Goal: Task Accomplishment & Management: Use online tool/utility

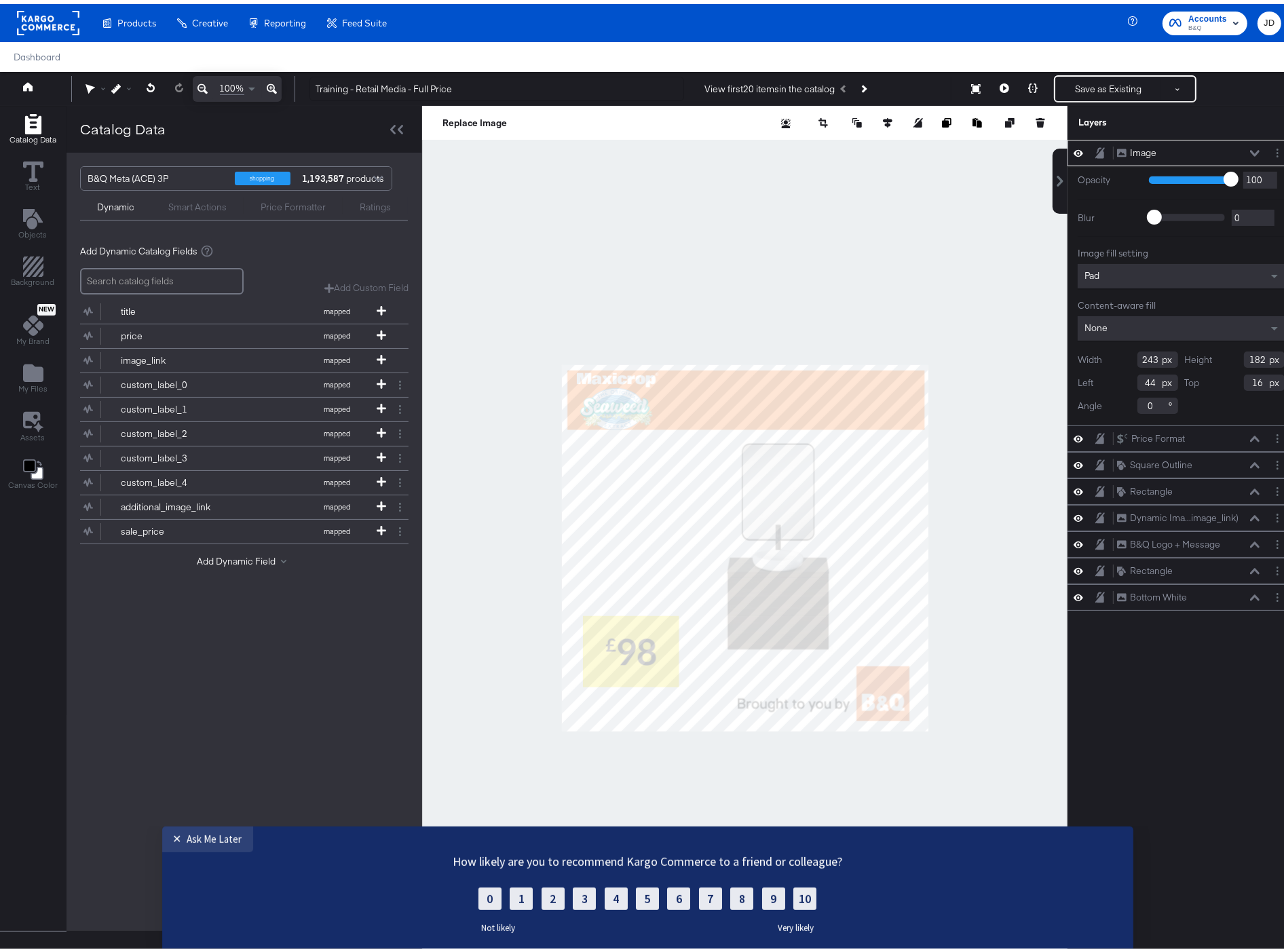
click at [0, 0] on div "Manage all your created Overlay Designs." at bounding box center [0, 0] width 0 height 0
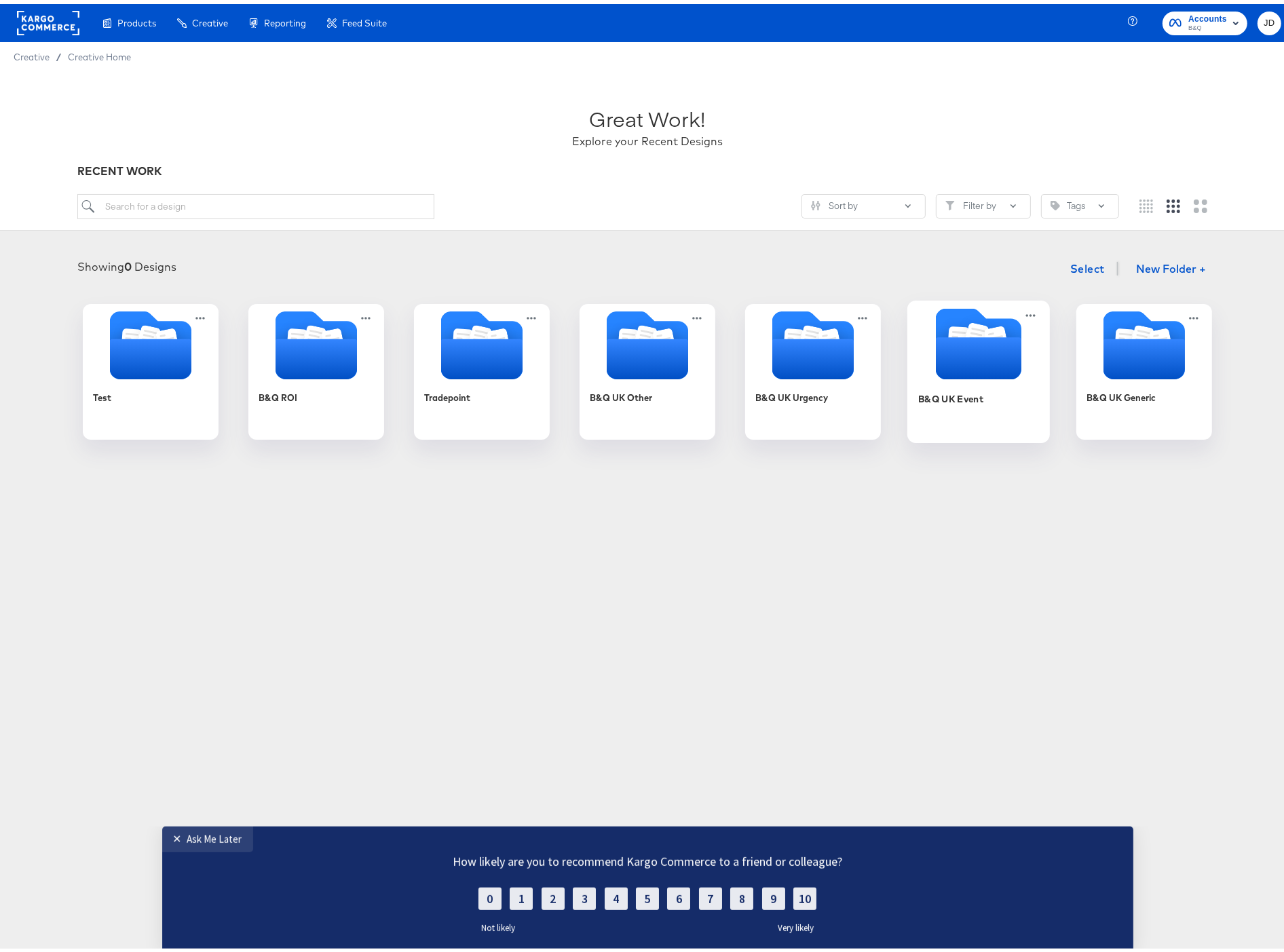
click at [963, 405] on div "B&Q UK Event" at bounding box center [979, 405] width 122 height 52
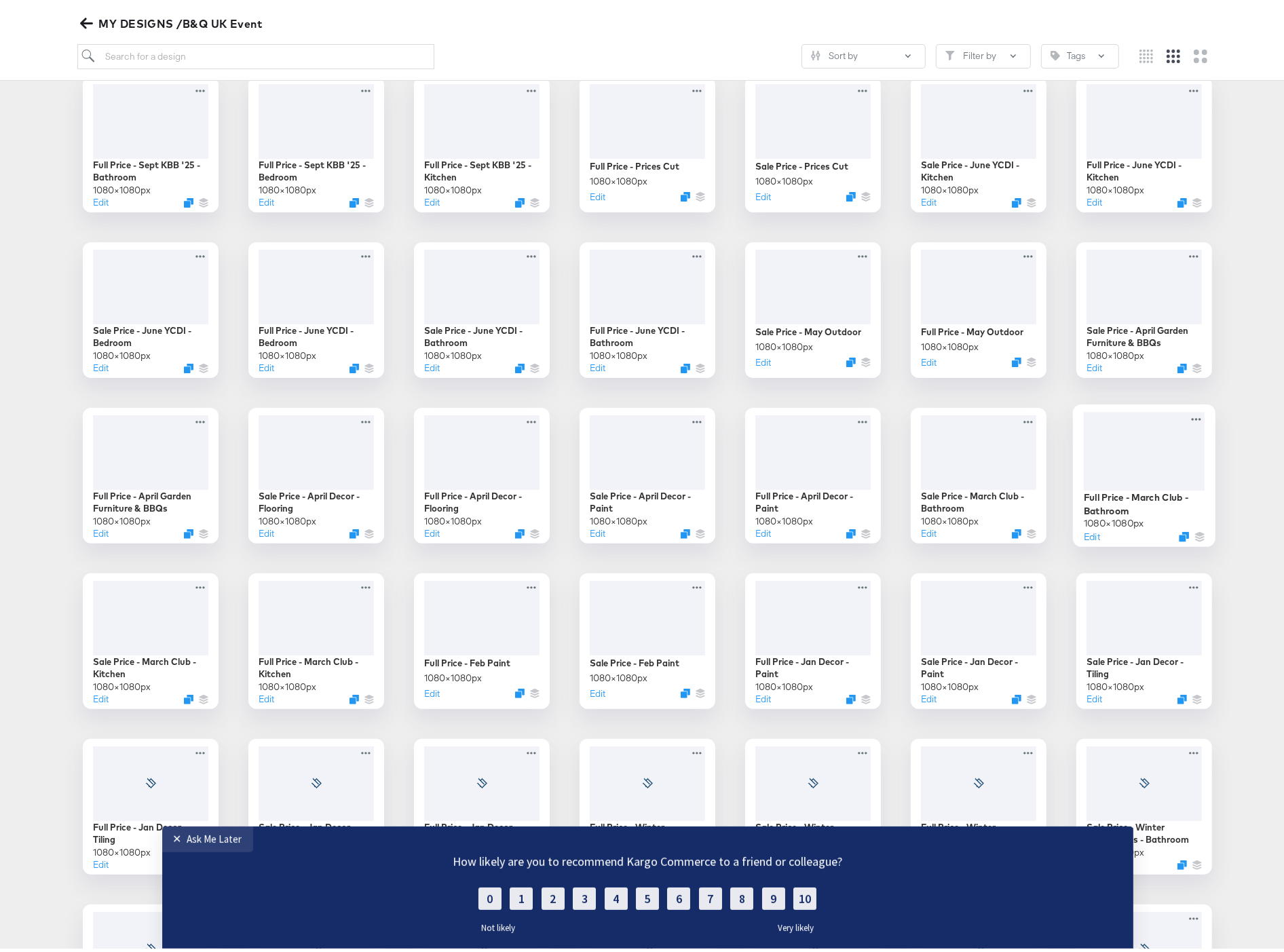
scroll to position [302, 0]
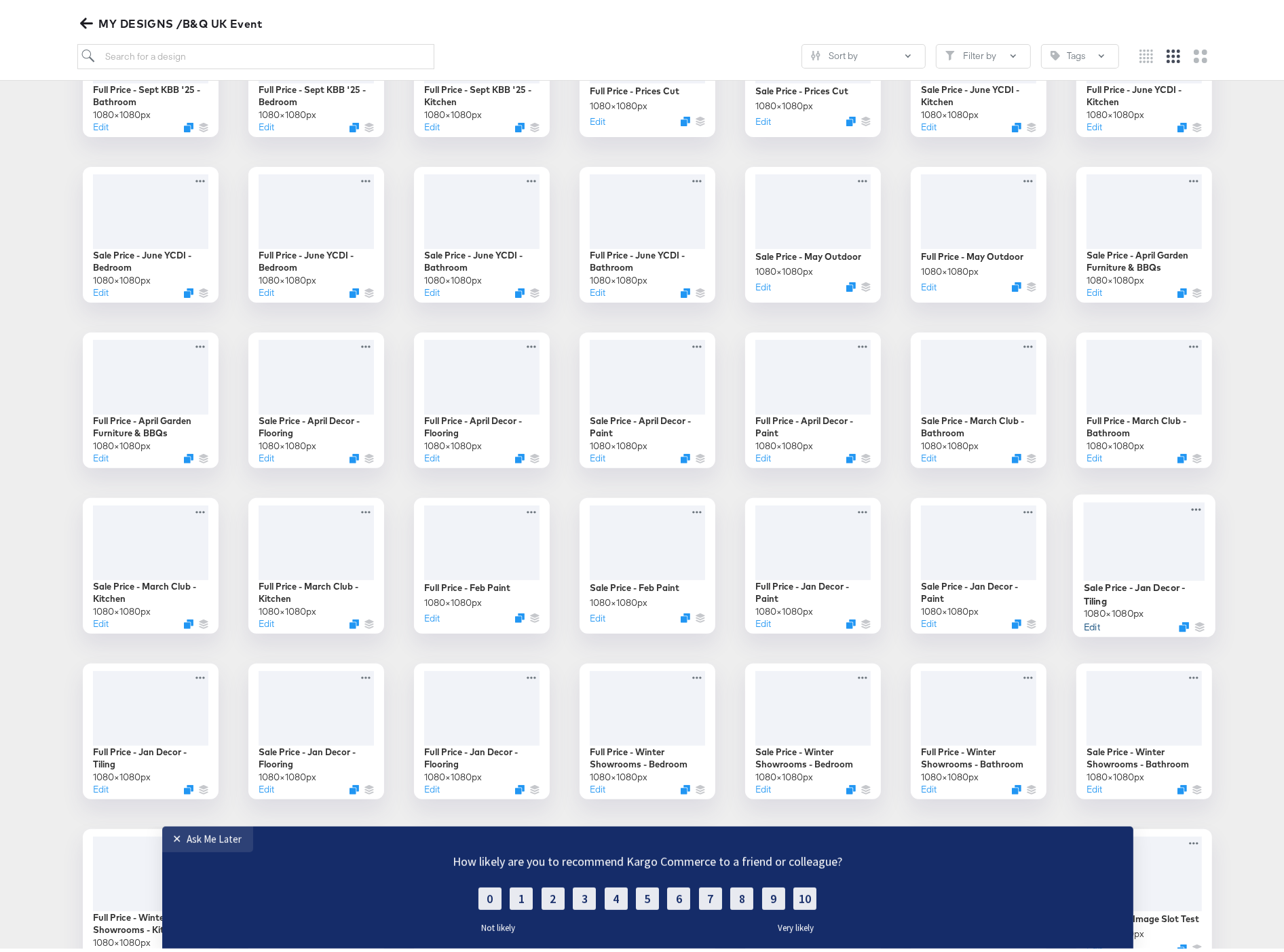
click at [1084, 623] on button "Edit" at bounding box center [1091, 622] width 16 height 13
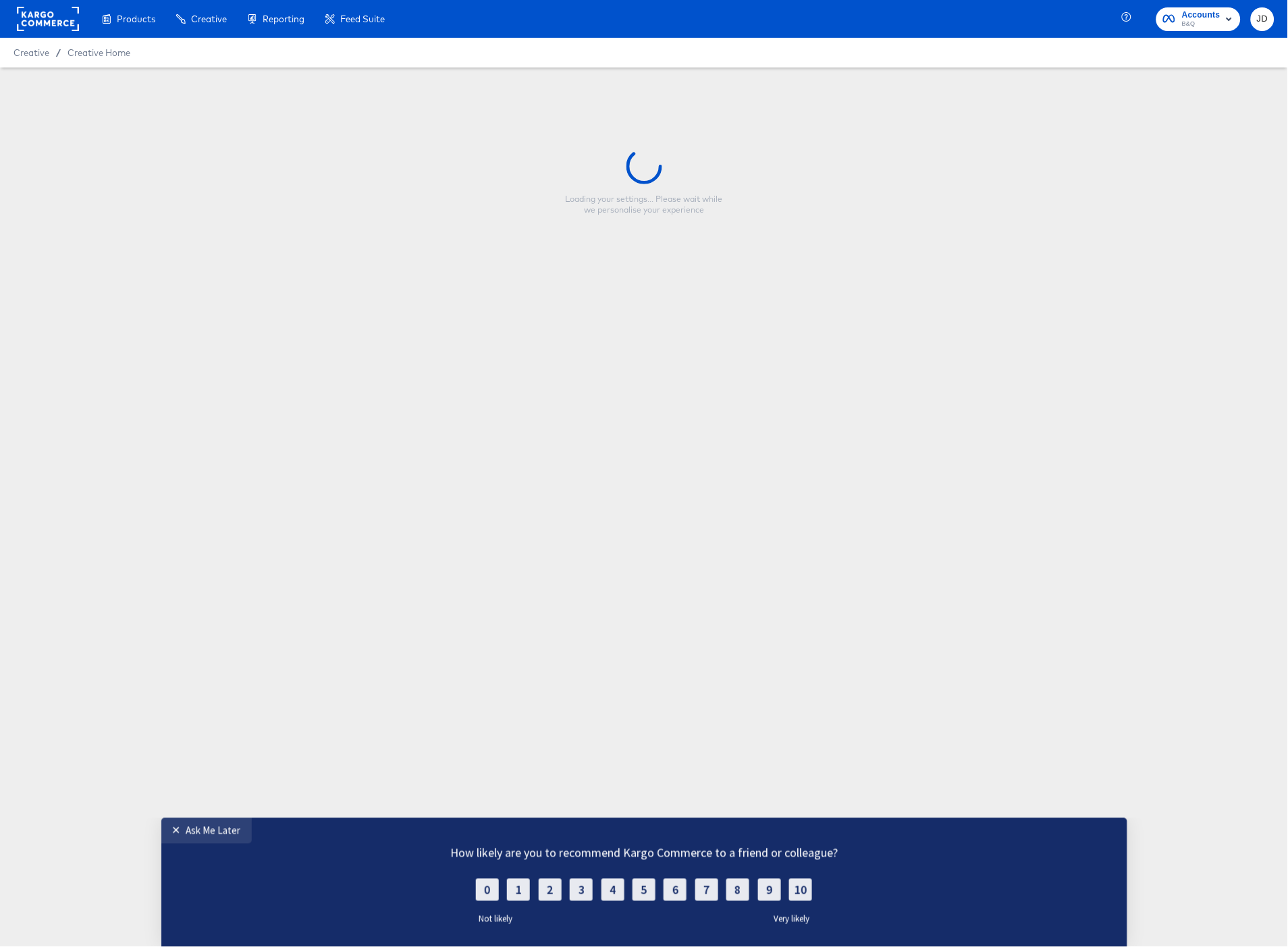
type input "Sale Price - Jan Decor - Tiling"
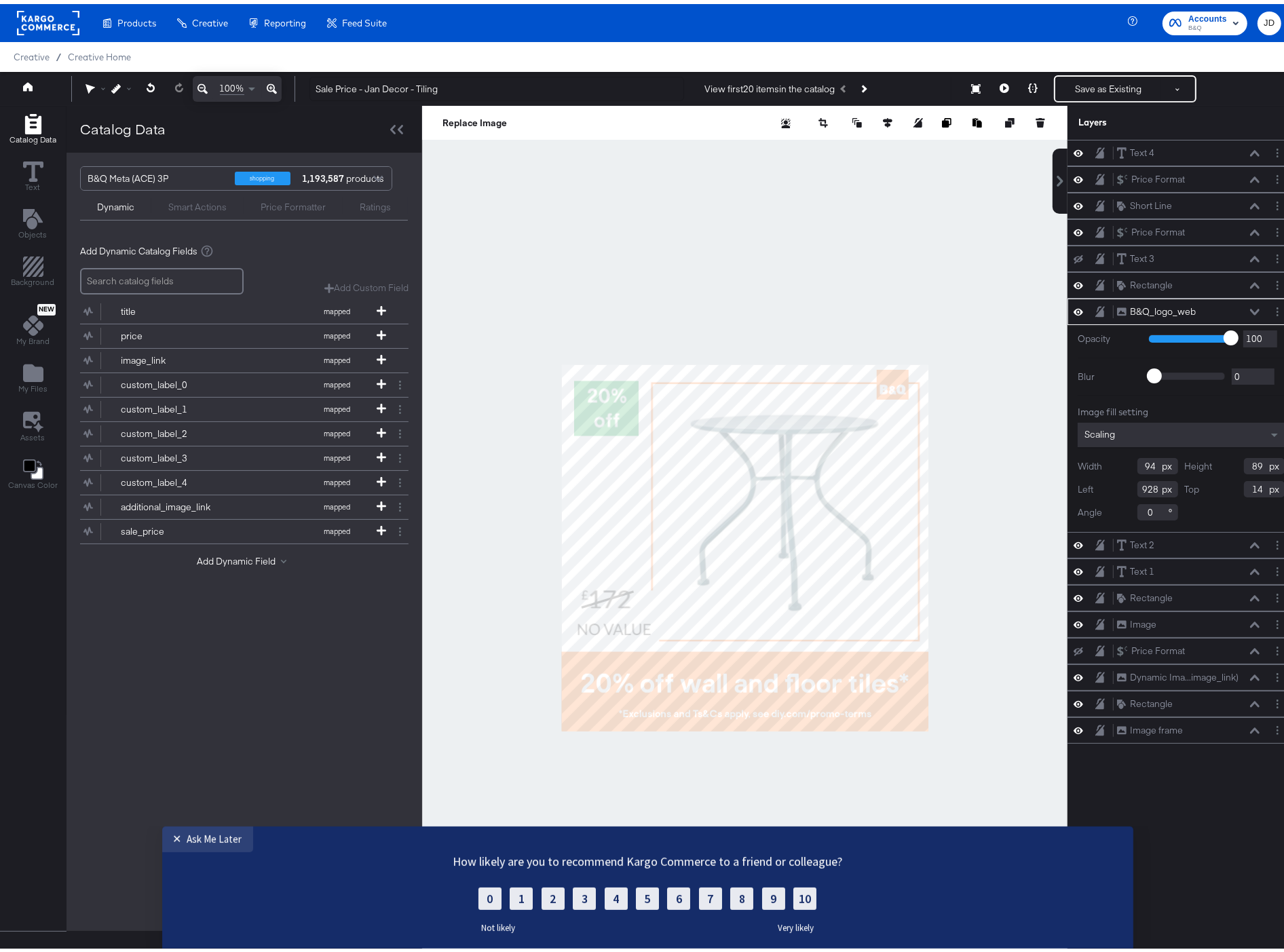
click at [777, 209] on div at bounding box center [745, 544] width 645 height 885
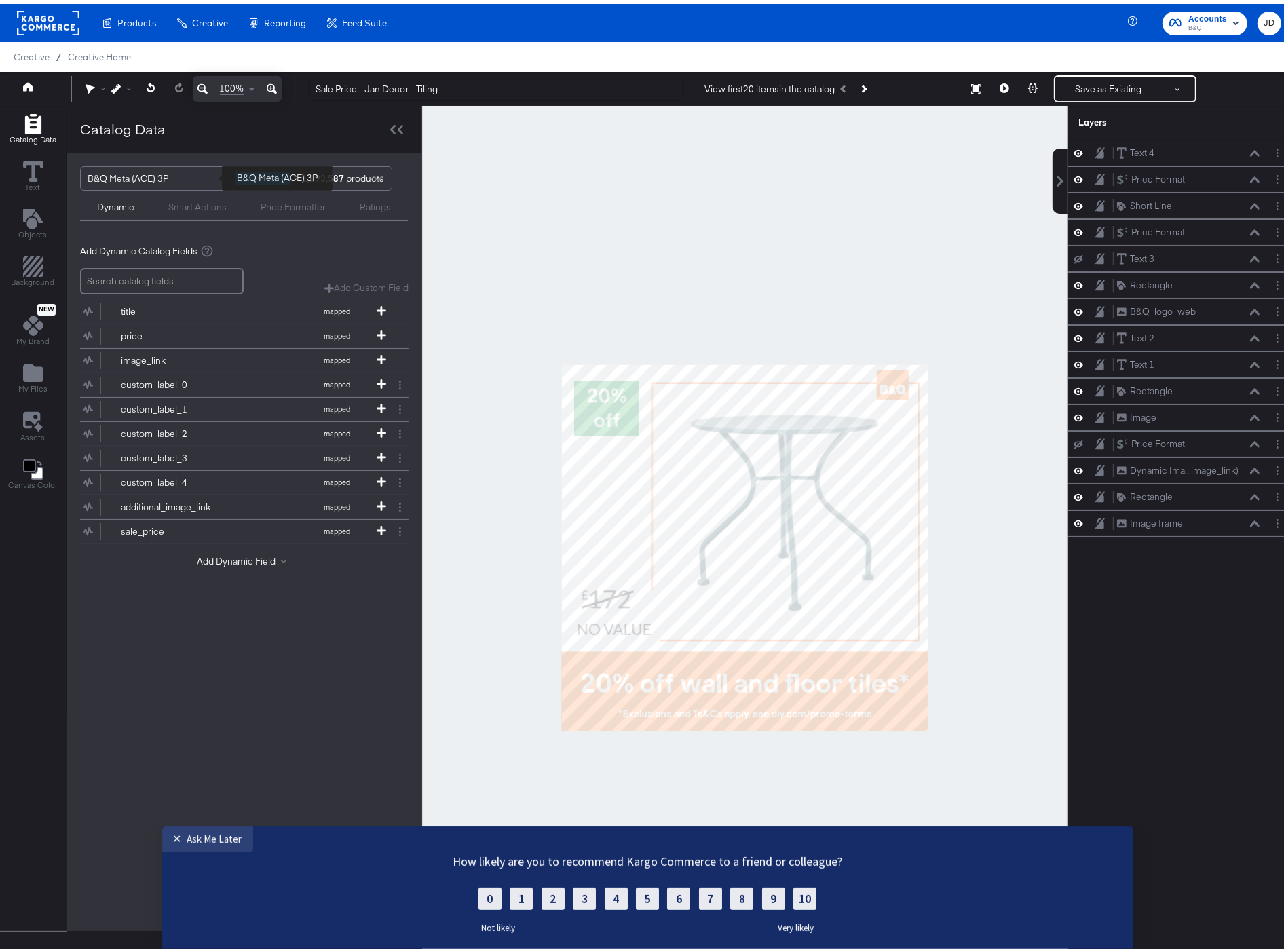
click at [174, 175] on div "B&Q Meta (ACE) 3P" at bounding box center [155, 174] width 137 height 23
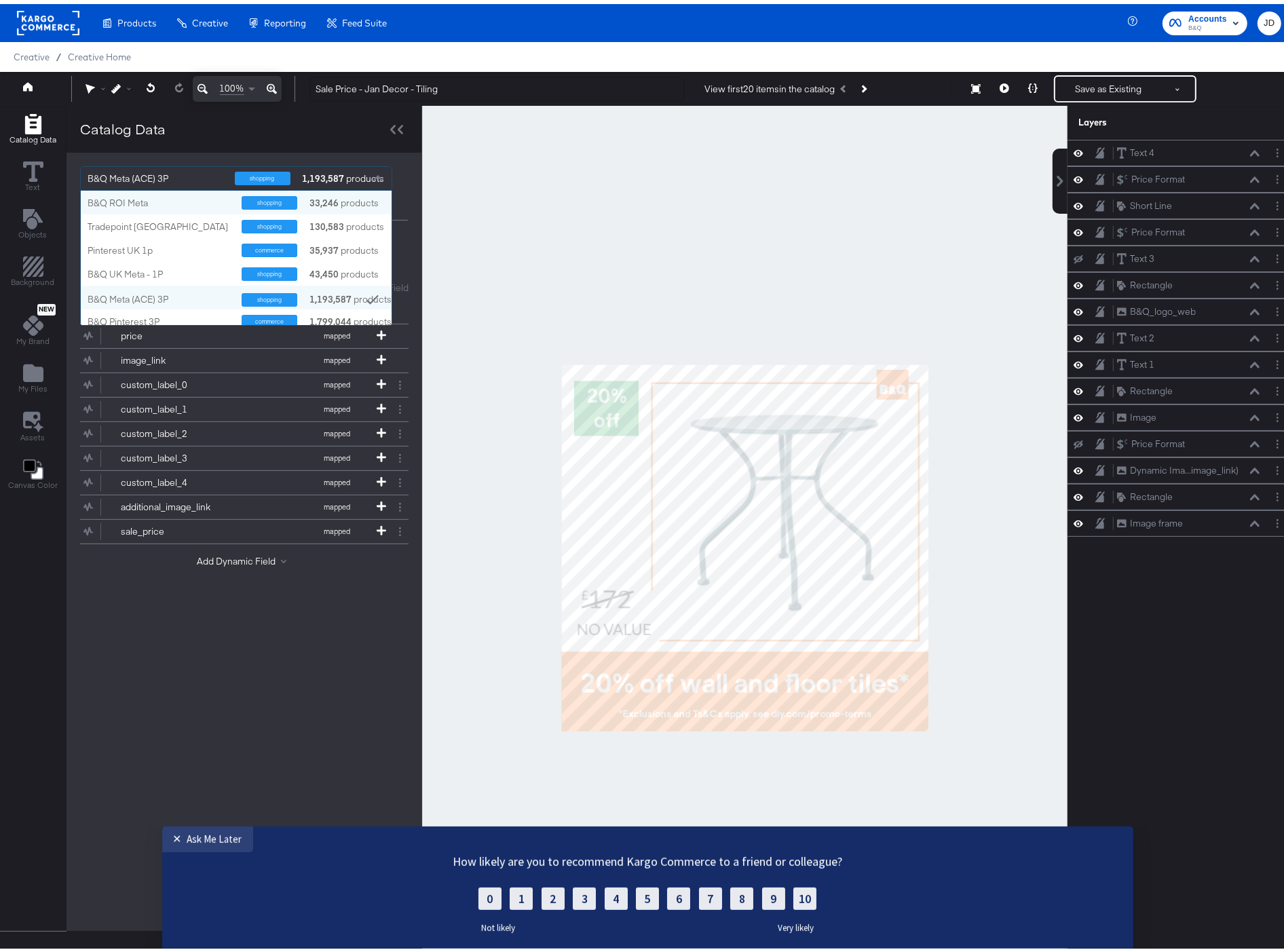
scroll to position [123, 299]
click at [181, 266] on div "B&Q UK Meta - 1P" at bounding box center [159, 270] width 144 height 13
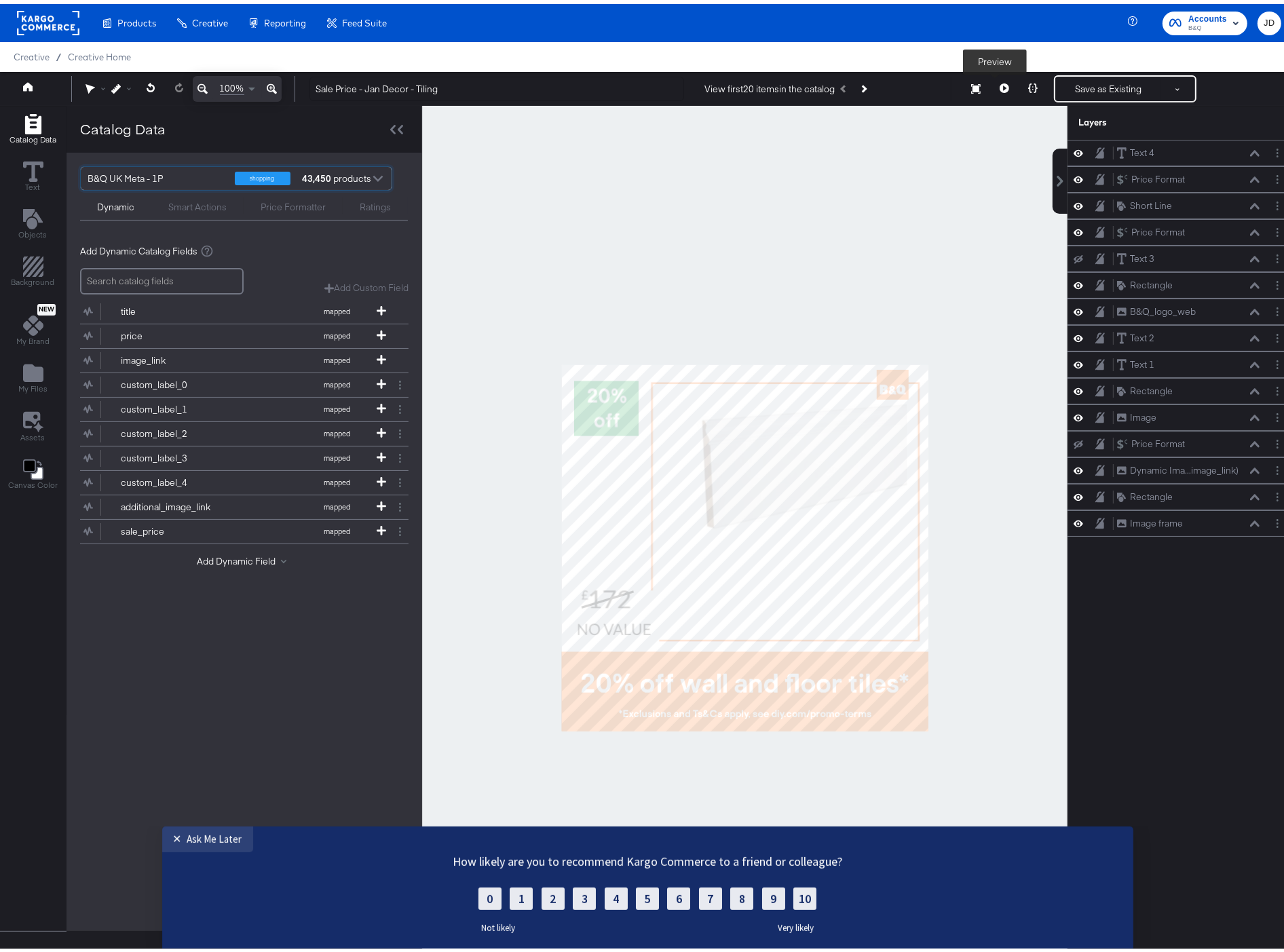
click at [999, 80] on icon at bounding box center [1004, 84] width 9 height 9
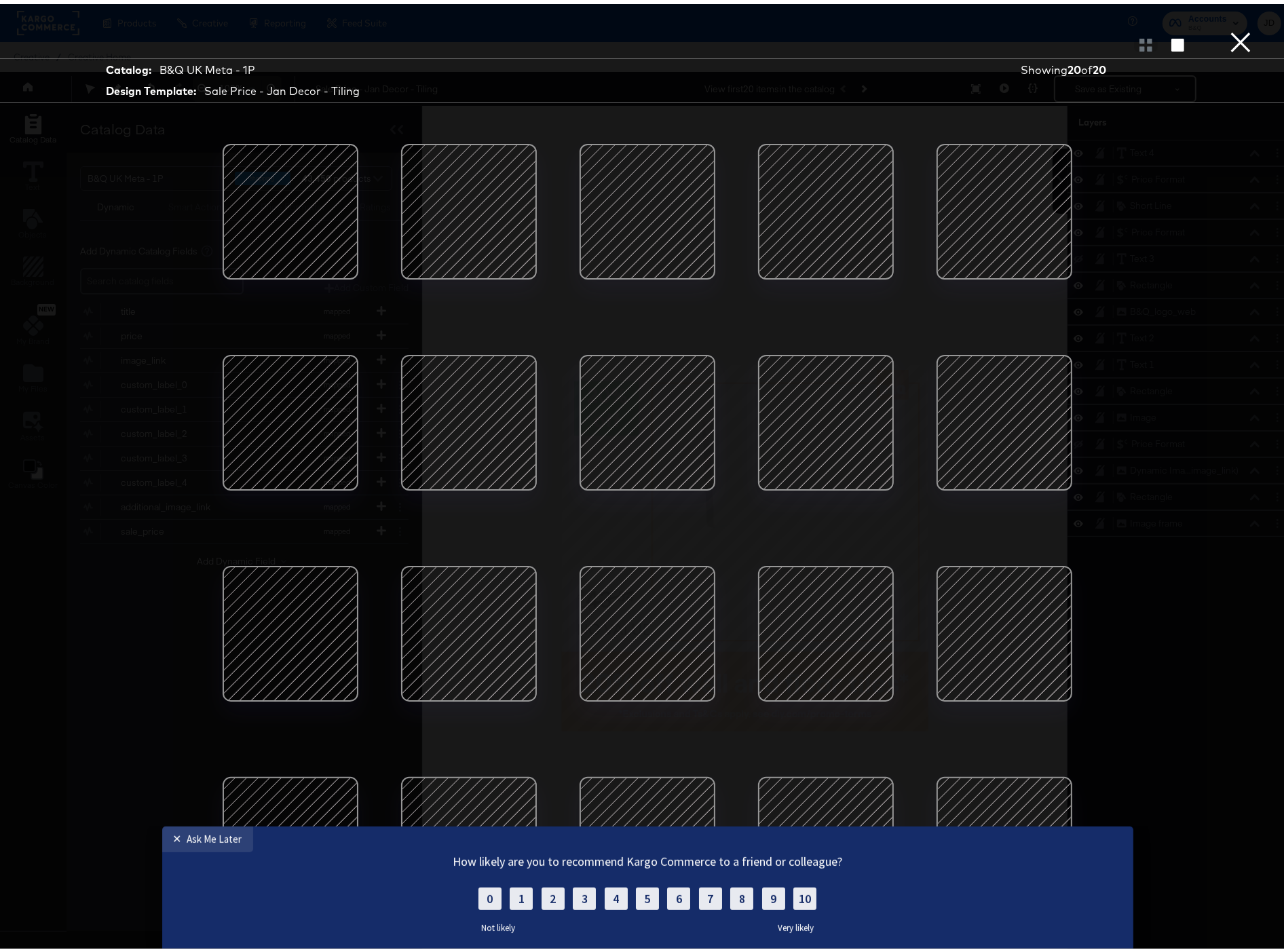
click at [676, 611] on div at bounding box center [647, 630] width 116 height 116
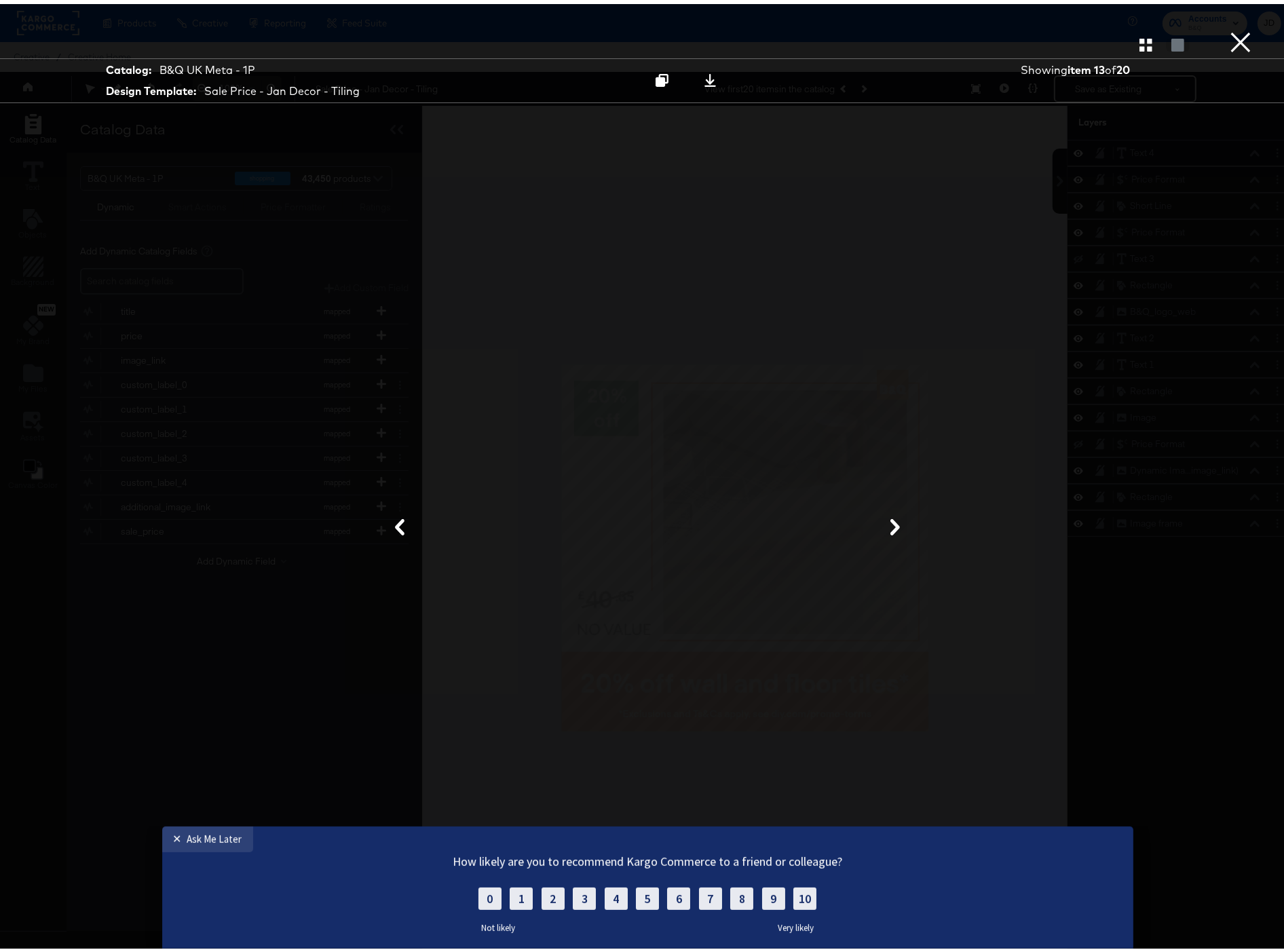
click at [1230, 27] on button "×" at bounding box center [1240, 13] width 27 height 27
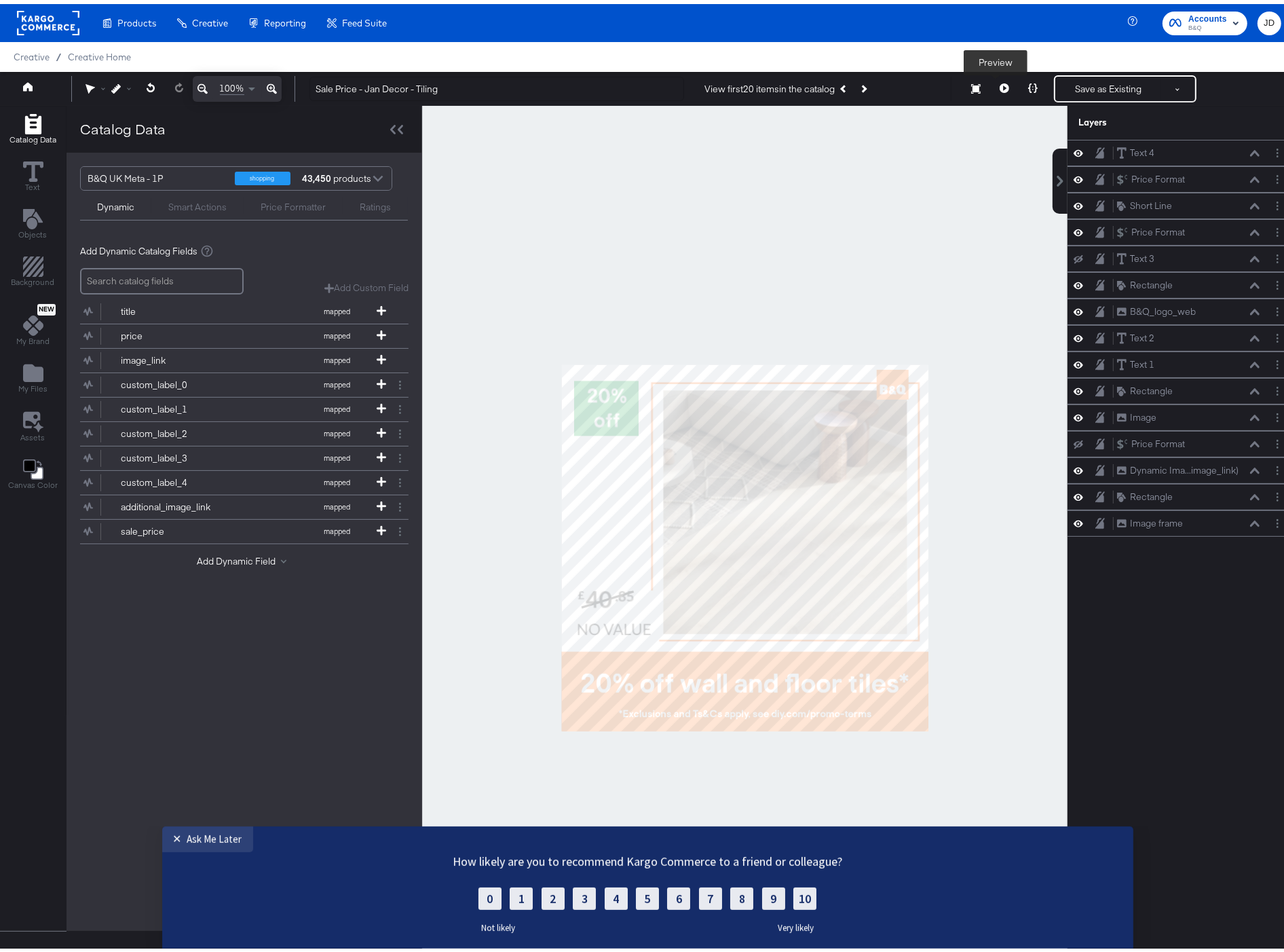
click at [990, 91] on button at bounding box center [1004, 84] width 28 height 27
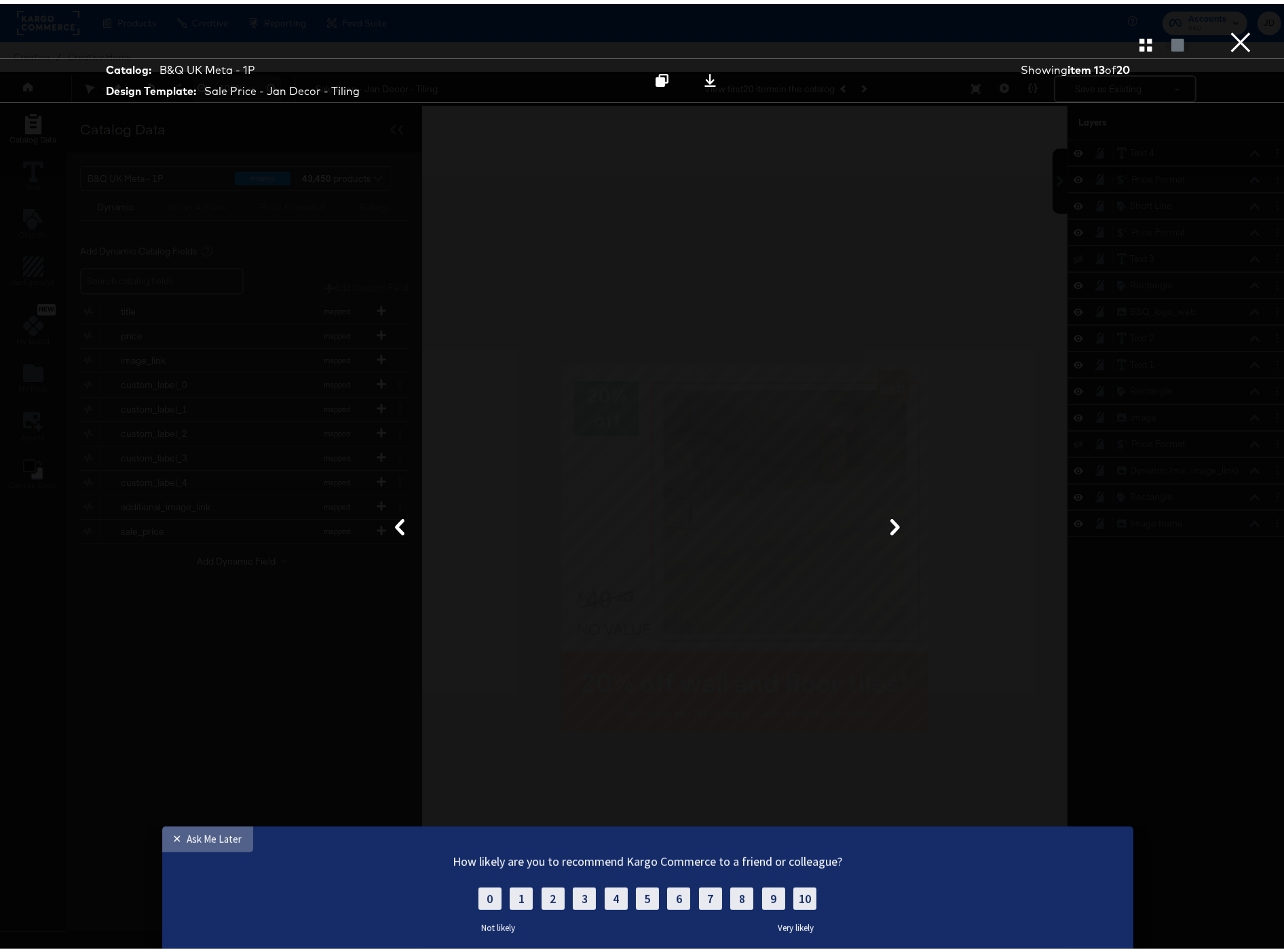
drag, startPoint x: 199, startPoint y: 843, endPoint x: 199, endPoint y: 1664, distance: 821.0
click at [199, 843] on div "Ask Me Later" at bounding box center [215, 838] width 55 height 13
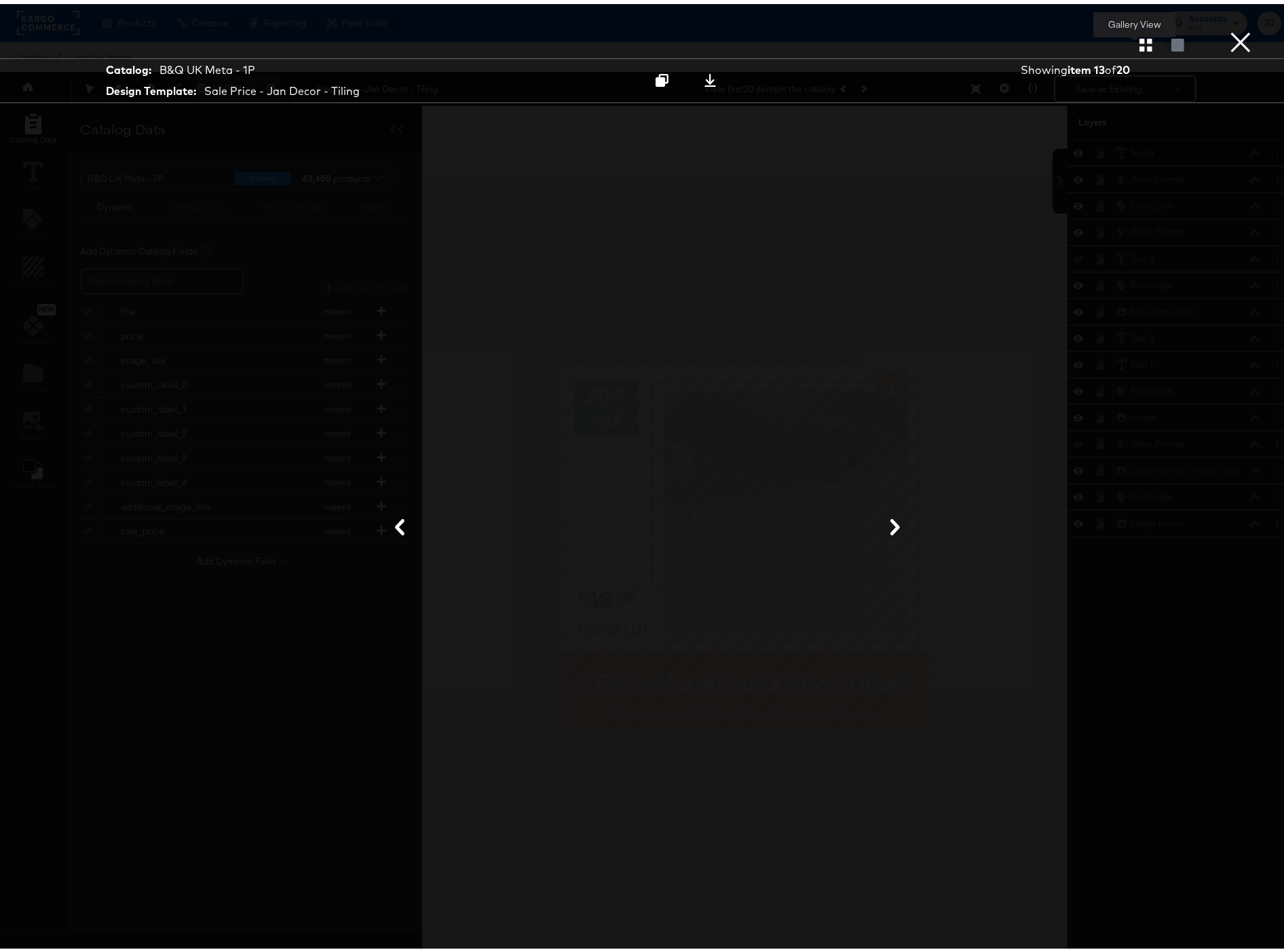
click at [1139, 41] on icon "button" at bounding box center [1145, 41] width 13 height 13
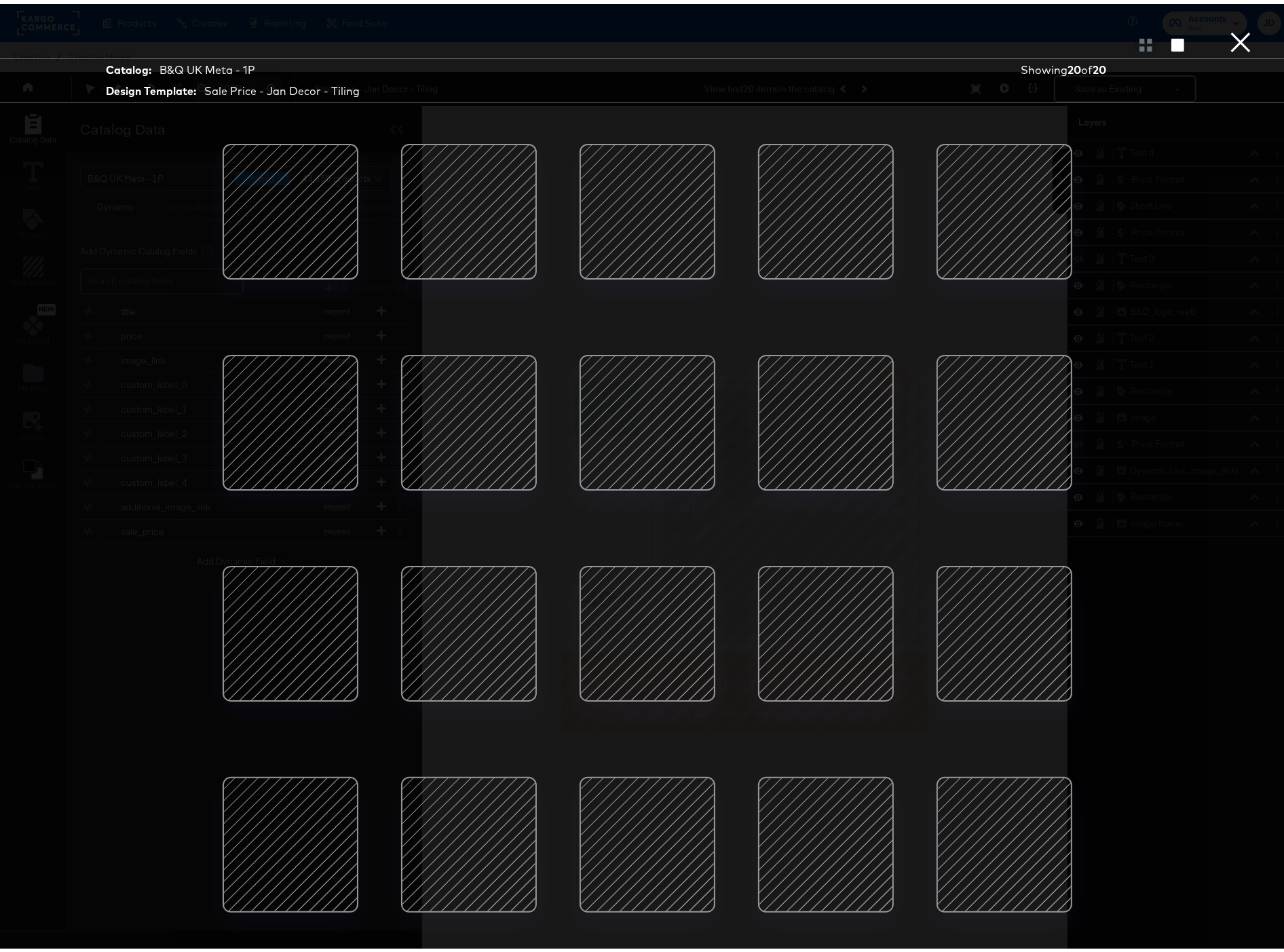
click at [477, 819] on div at bounding box center [468, 840] width 116 height 116
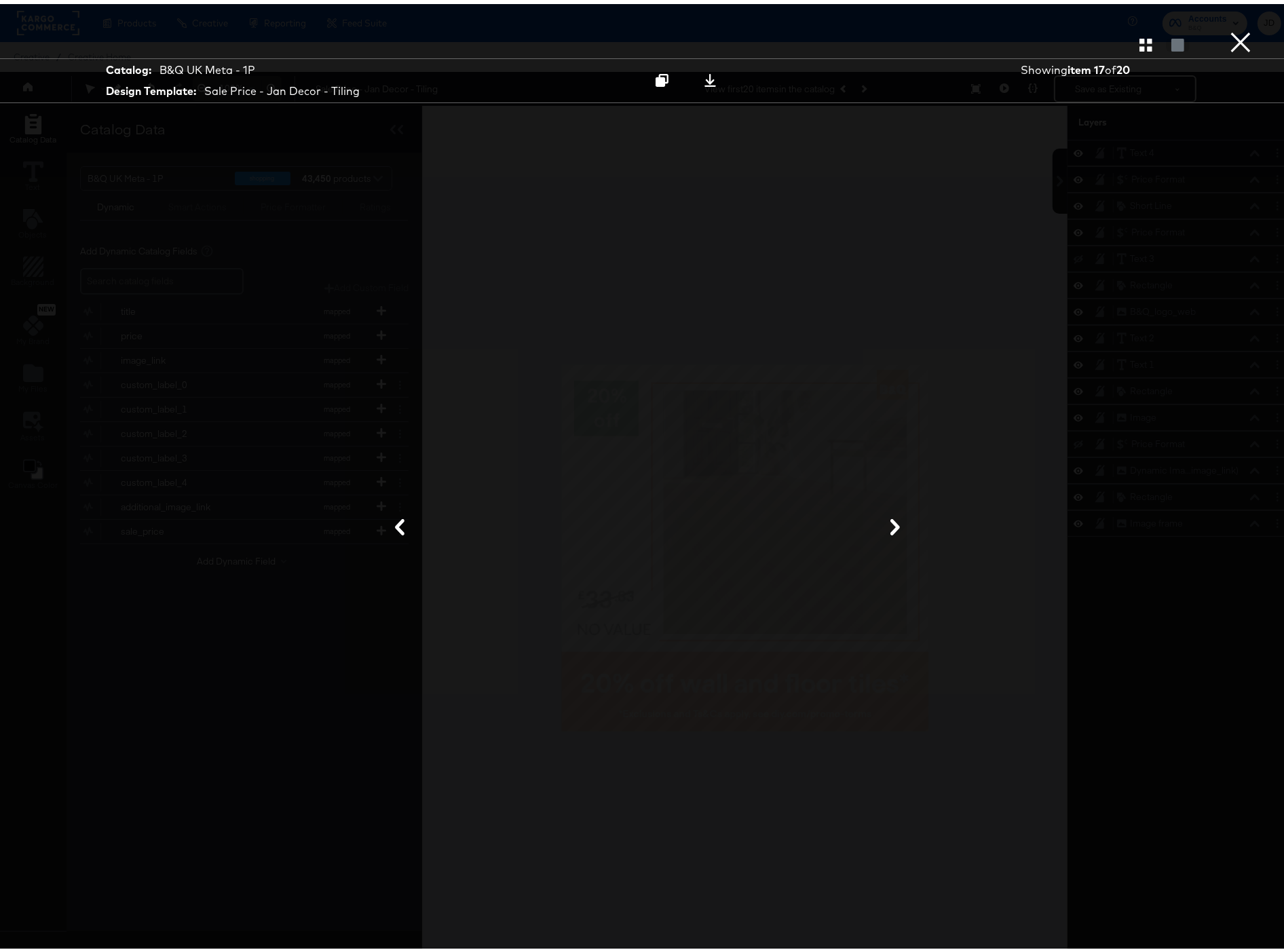
click at [1227, 27] on button "×" at bounding box center [1240, 13] width 27 height 27
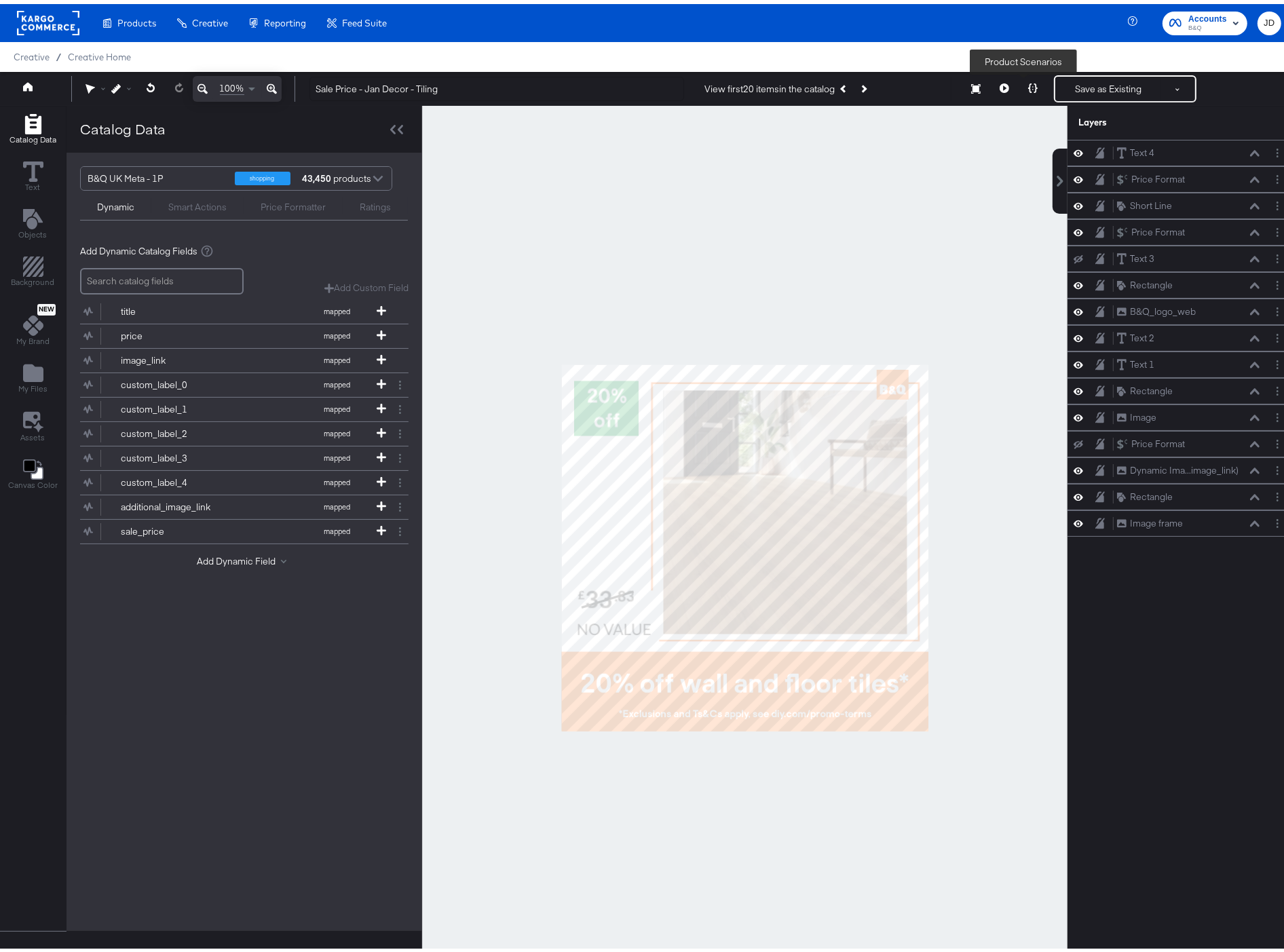
click at [1028, 86] on icon at bounding box center [1033, 84] width 9 height 9
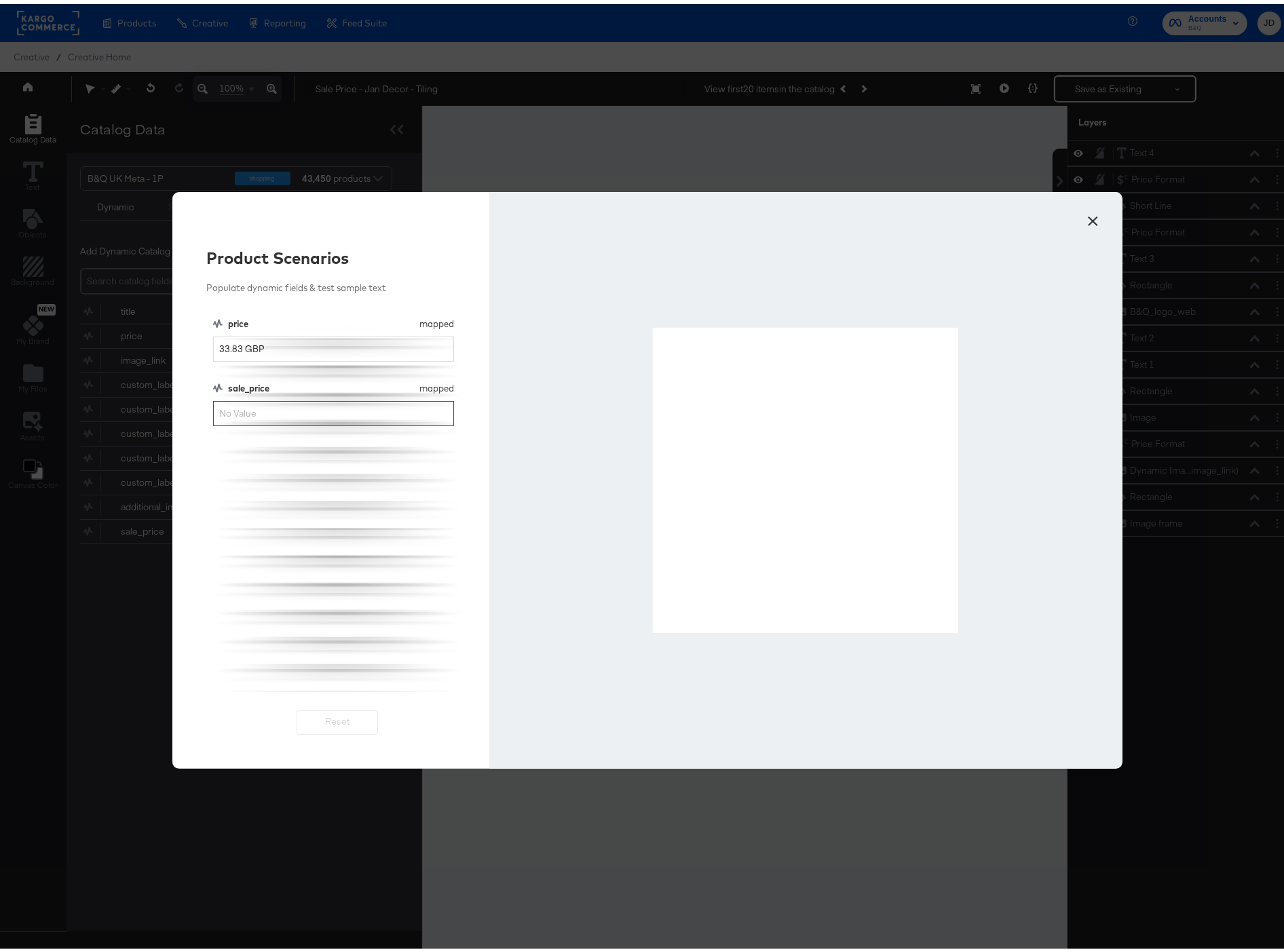
click at [285, 410] on input "sale_price" at bounding box center [333, 409] width 241 height 25
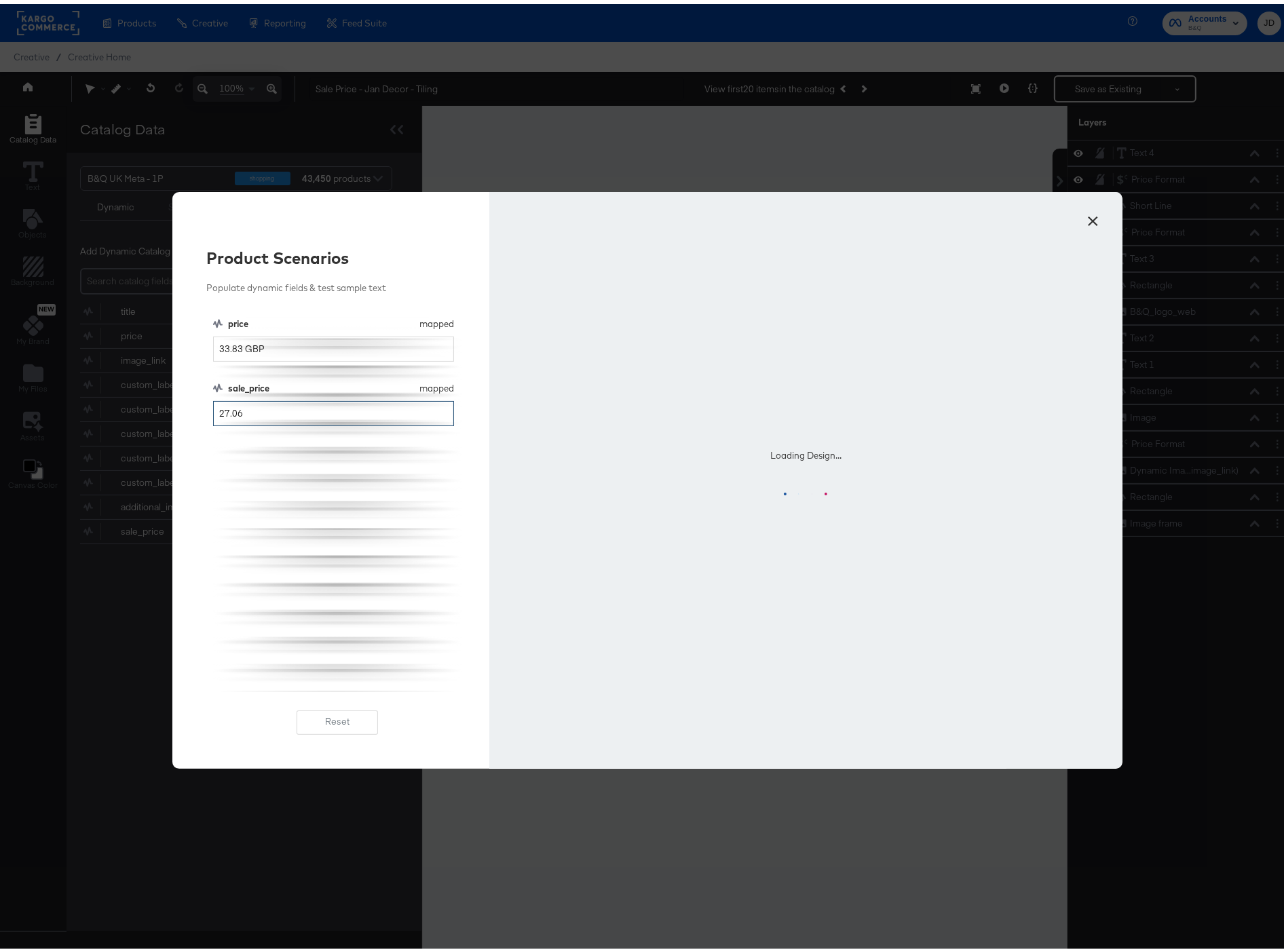
type input "27.06"
click at [373, 600] on div "price mapped price 33.83 GBP sale_price mapped sale_price 27.06" at bounding box center [337, 500] width 249 height 374
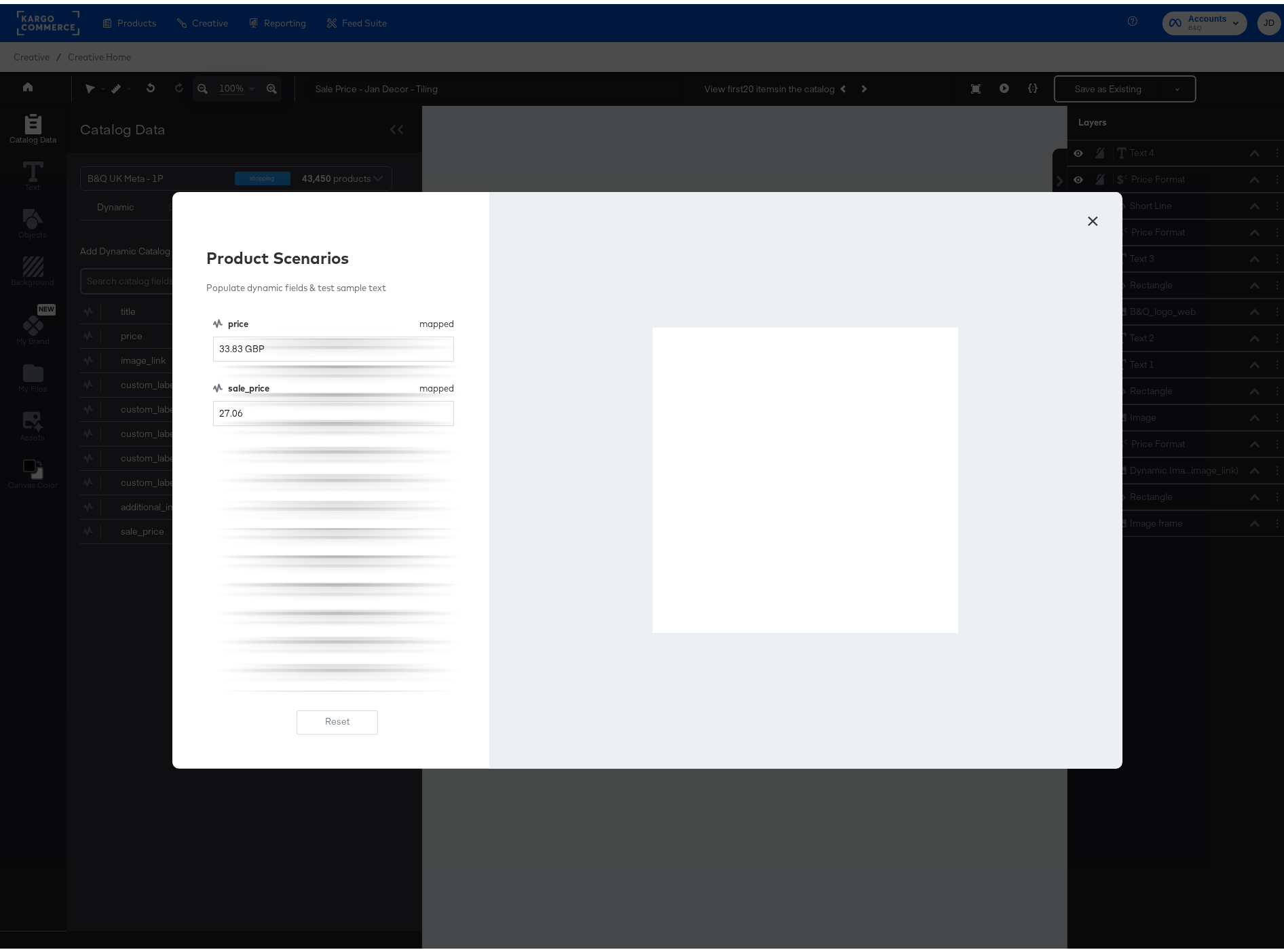
drag, startPoint x: 695, startPoint y: 455, endPoint x: 653, endPoint y: 432, distance: 47.9
click at [653, 432] on div at bounding box center [805, 476] width 305 height 305
click at [683, 423] on div at bounding box center [805, 476] width 305 height 305
click at [1087, 218] on button "×" at bounding box center [1093, 214] width 24 height 24
